Goal: Obtain resource: Obtain resource

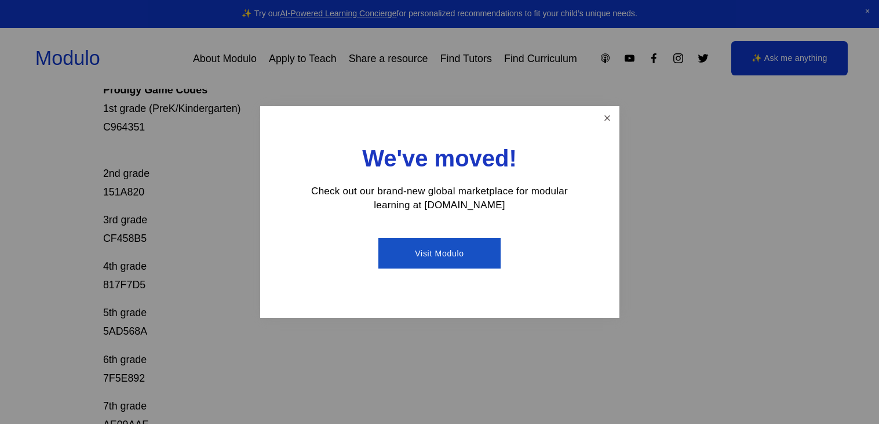
scroll to position [227, 0]
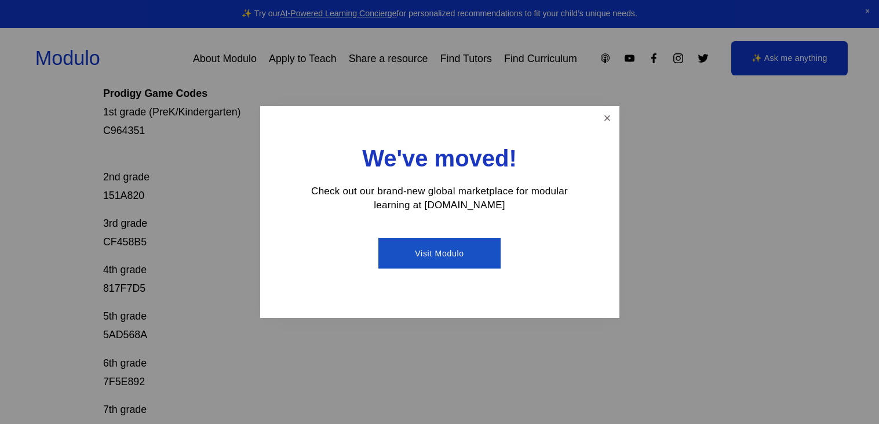
click at [469, 251] on link "Visit Modulo" at bounding box center [439, 253] width 122 height 31
click at [599, 123] on link "Close" at bounding box center [607, 118] width 20 height 20
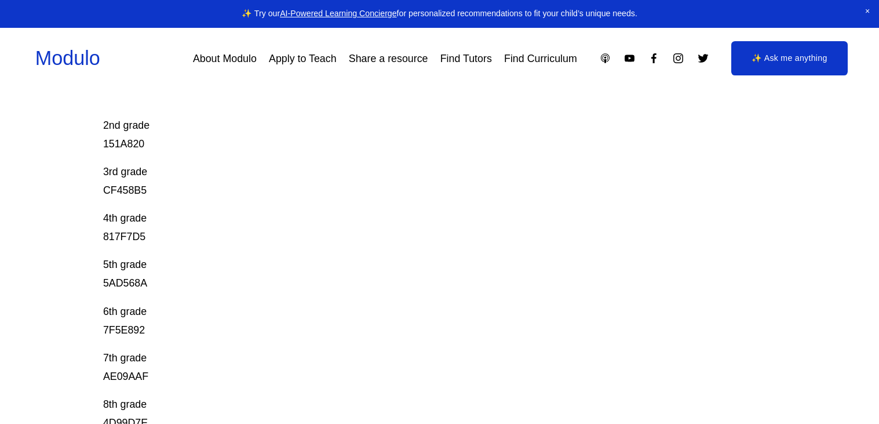
scroll to position [275, 0]
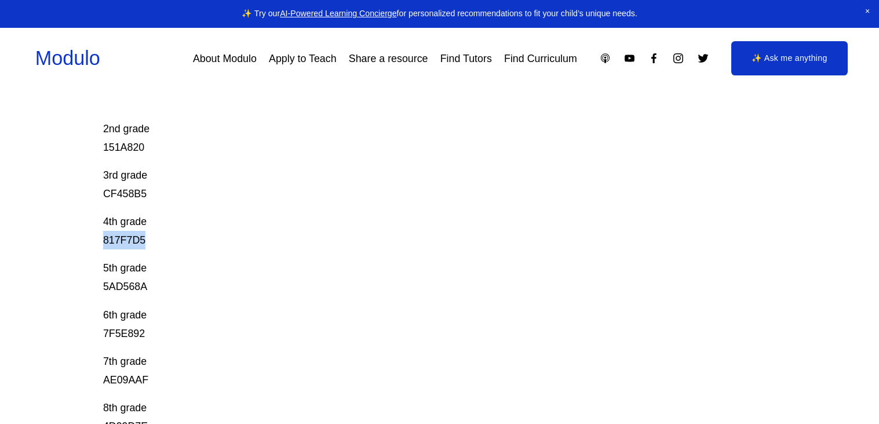
drag, startPoint x: 100, startPoint y: 242, endPoint x: 147, endPoint y: 244, distance: 46.4
click at [147, 244] on div "Prodigy Game Codes Prodigy is our go-to mastery- based tool to give kids lots o…" at bounding box center [439, 248] width 879 height 754
click at [175, 234] on p "4th grade 817F7D5" at bounding box center [405, 230] width 605 height 37
click at [96, 222] on div "Prodigy Game Codes Prodigy is our go-to mastery- based tool to give kids lots o…" at bounding box center [439, 248] width 879 height 754
drag, startPoint x: 100, startPoint y: 192, endPoint x: 144, endPoint y: 193, distance: 44.0
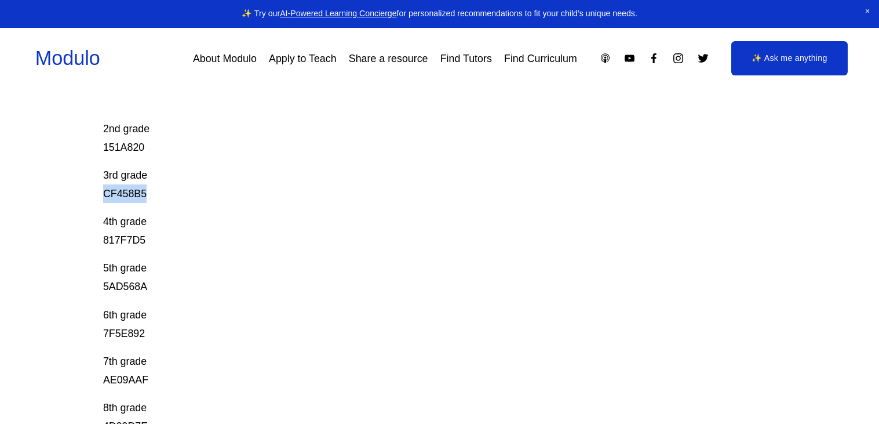
click at [144, 193] on div "Prodigy Game Codes Prodigy is our go-to mastery- based tool to give kids lots o…" at bounding box center [439, 248] width 879 height 754
copy p "CF458B5"
drag, startPoint x: 97, startPoint y: 242, endPoint x: 154, endPoint y: 243, distance: 56.2
click at [154, 243] on div "Prodigy Game Codes Prodigy is our go-to mastery- based tool to give kids lots o…" at bounding box center [439, 248] width 879 height 754
copy p "817F7D5"
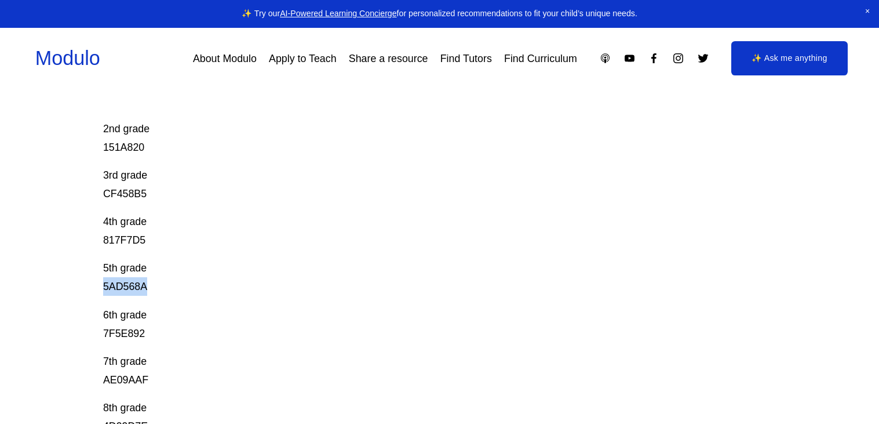
drag, startPoint x: 98, startPoint y: 287, endPoint x: 155, endPoint y: 293, distance: 57.7
click at [155, 293] on div "Prodigy Game Codes Prodigy is our go-to mastery- based tool to give kids lots o…" at bounding box center [439, 248] width 879 height 754
copy p "5AD568A"
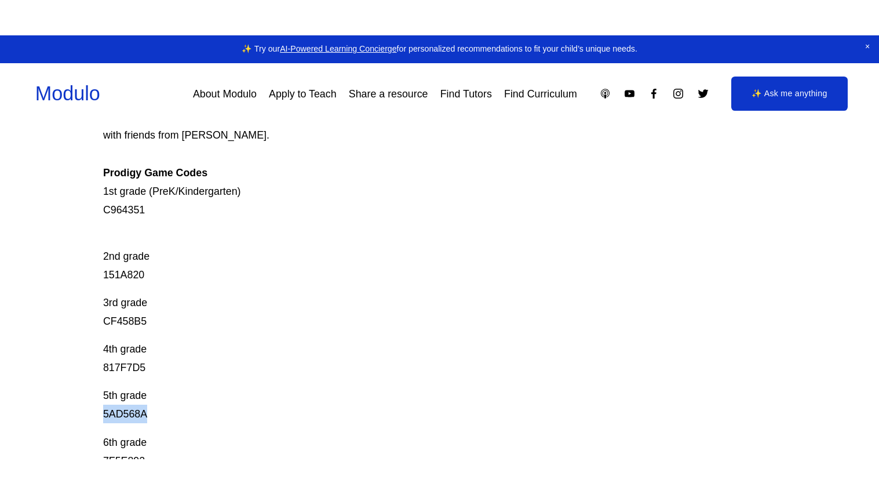
scroll to position [174, 0]
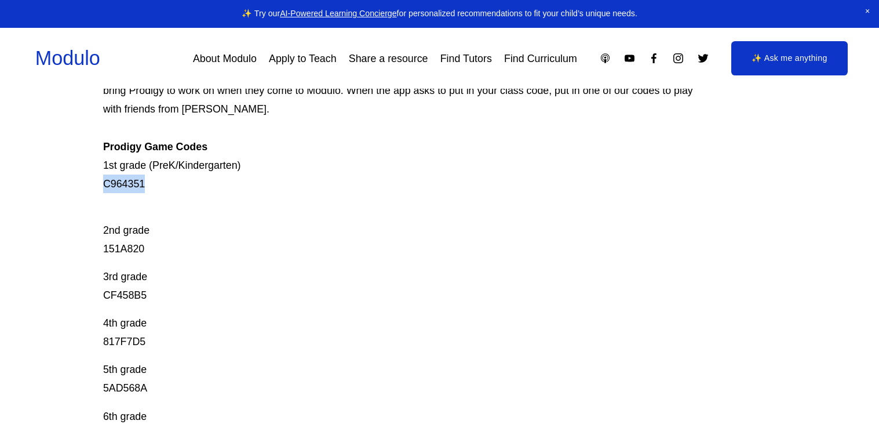
drag, startPoint x: 96, startPoint y: 184, endPoint x: 154, endPoint y: 189, distance: 58.8
click at [154, 189] on div "Prodigy Game Codes Prodigy is our go-to mastery- based tool to give kids lots o…" at bounding box center [439, 350] width 879 height 754
copy p "C964351"
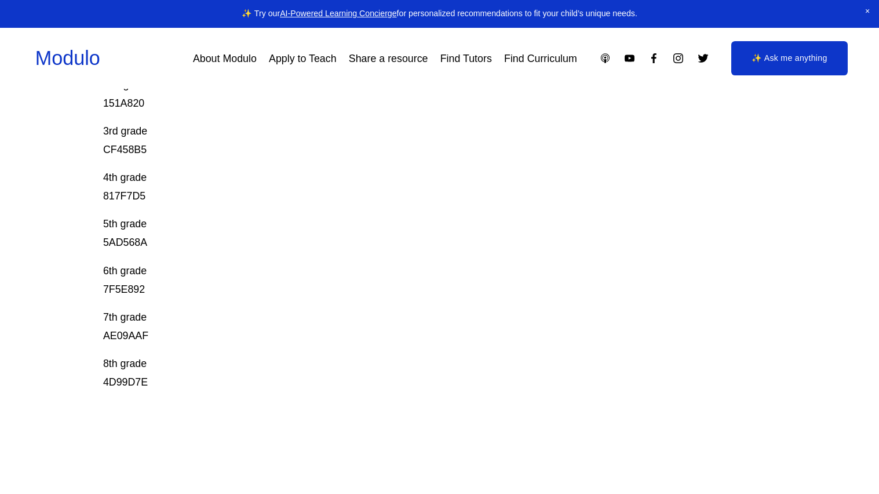
scroll to position [319, 0]
click at [535, 54] on link "Find Curriculum" at bounding box center [540, 58] width 73 height 21
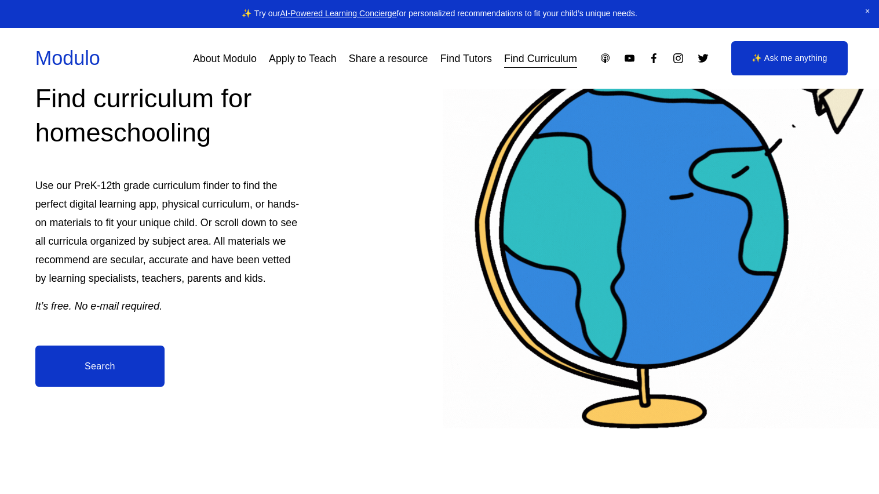
scroll to position [105, 0]
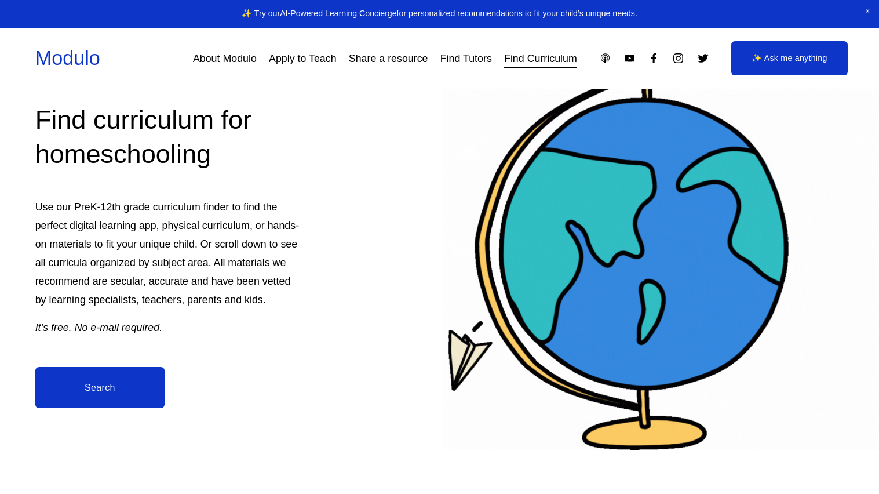
click at [56, 56] on link "Modulo" at bounding box center [67, 58] width 65 height 22
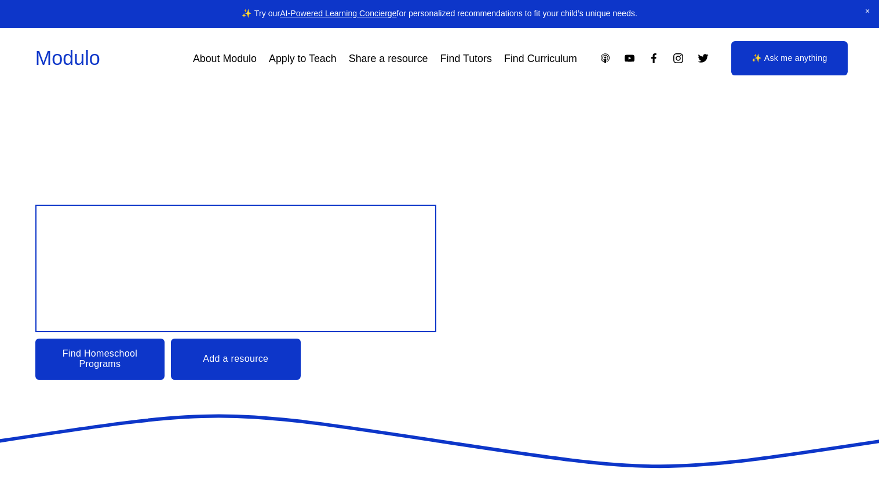
click at [225, 67] on link "About Modulo" at bounding box center [225, 58] width 64 height 21
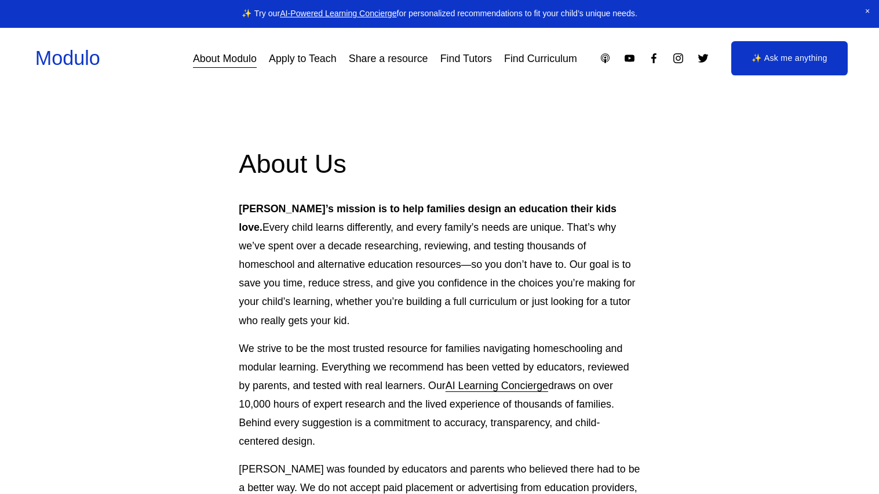
click at [545, 56] on link "Find Curriculum" at bounding box center [540, 58] width 73 height 21
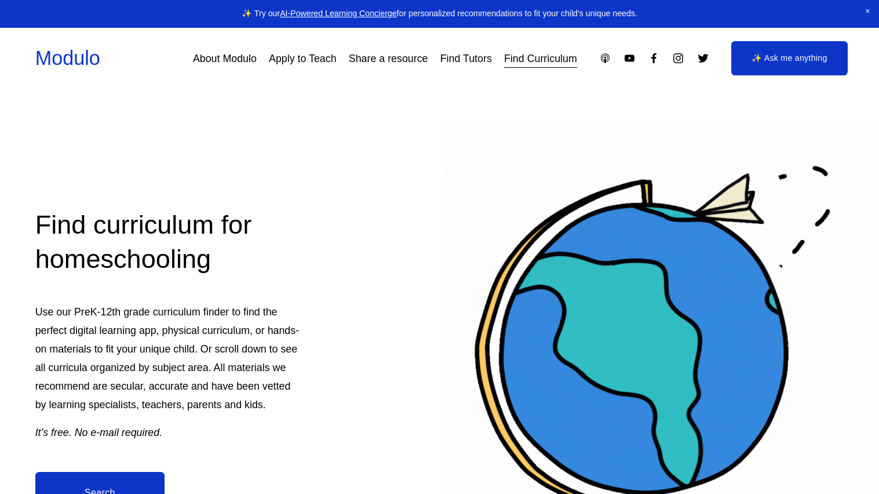
click at [467, 61] on link "Find Tutors" at bounding box center [466, 58] width 52 height 21
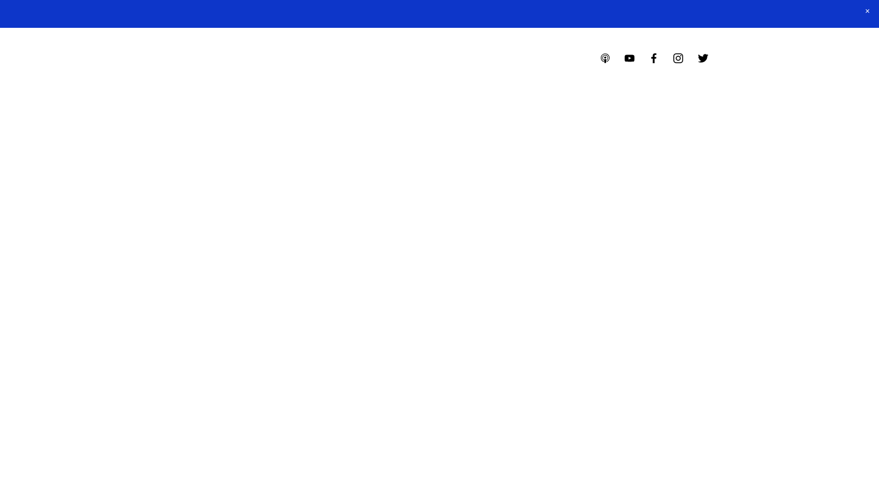
select select "**"
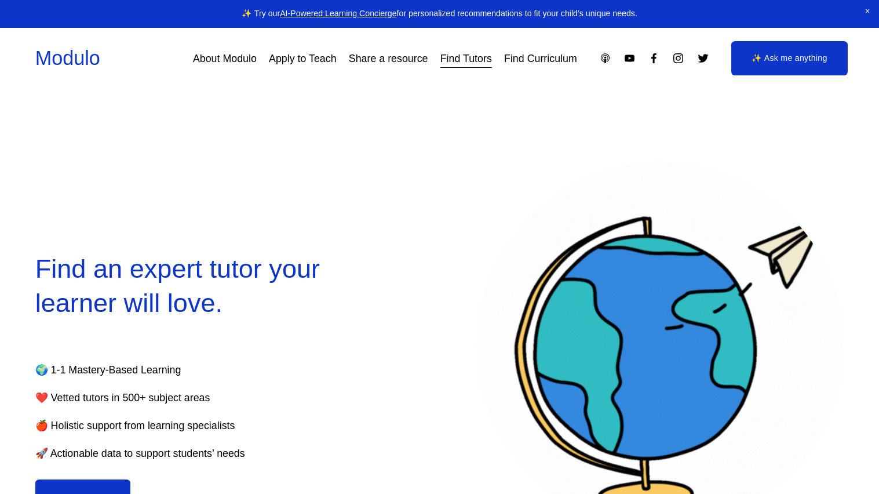
click at [378, 65] on link "Share a resource" at bounding box center [388, 58] width 79 height 21
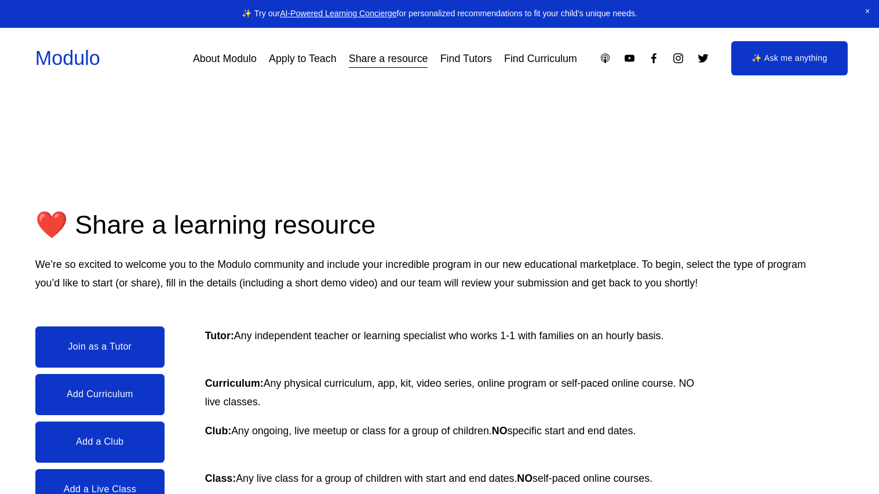
click at [282, 57] on link "Apply to Teach" at bounding box center [303, 58] width 68 height 21
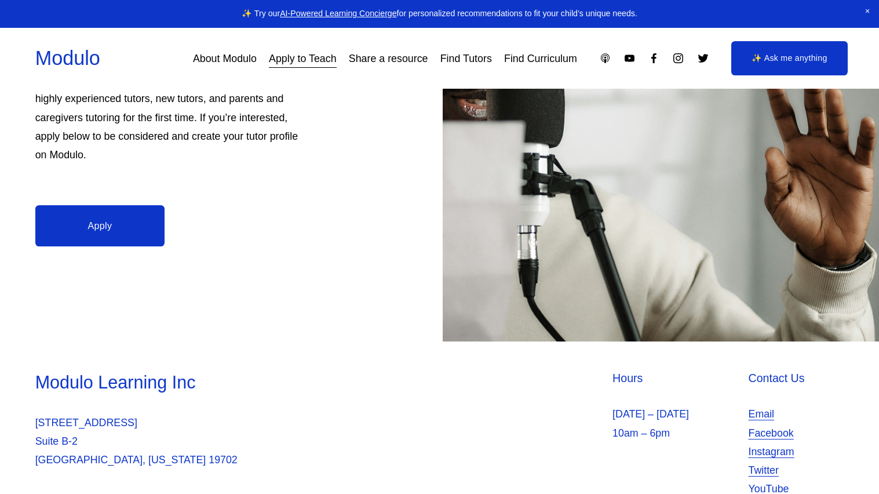
scroll to position [328, 0]
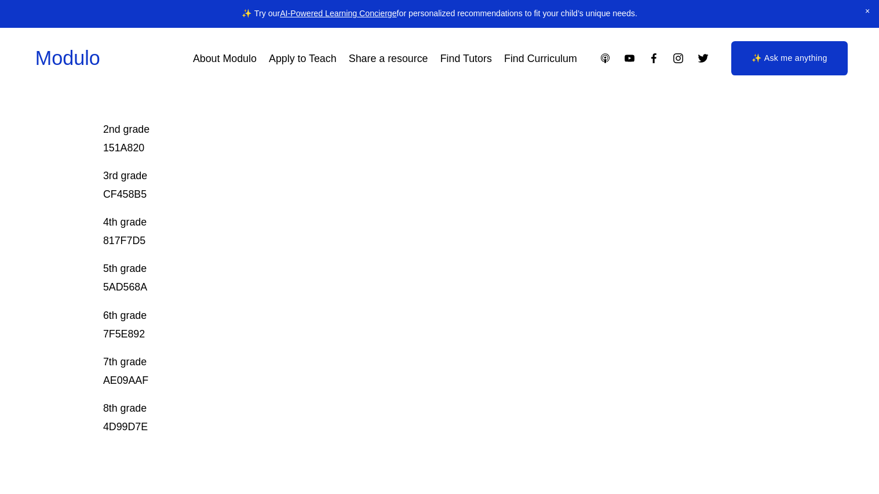
scroll to position [287, 0]
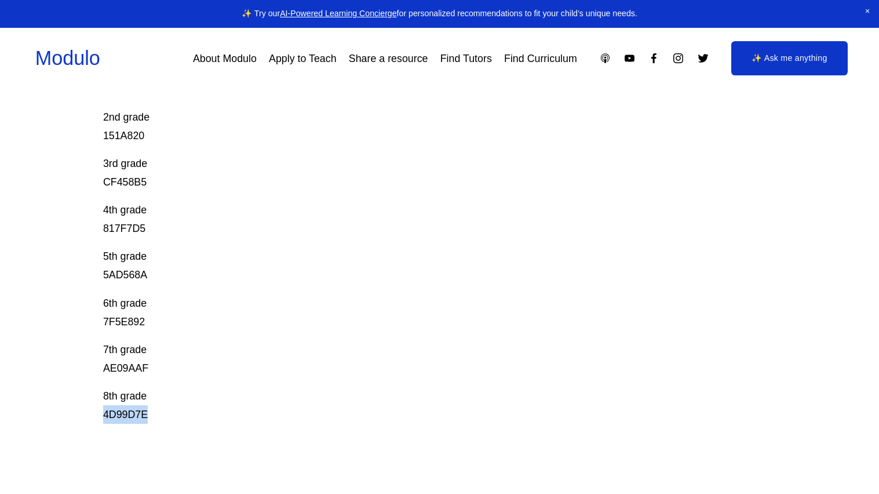
drag, startPoint x: 100, startPoint y: 414, endPoint x: 162, endPoint y: 408, distance: 62.3
click at [162, 408] on div "Prodigy Game Codes Prodigy is our go-to mastery- based tool to give kids lots o…" at bounding box center [439, 237] width 879 height 754
copy p "4D99D7E"
